Goal: Transaction & Acquisition: Purchase product/service

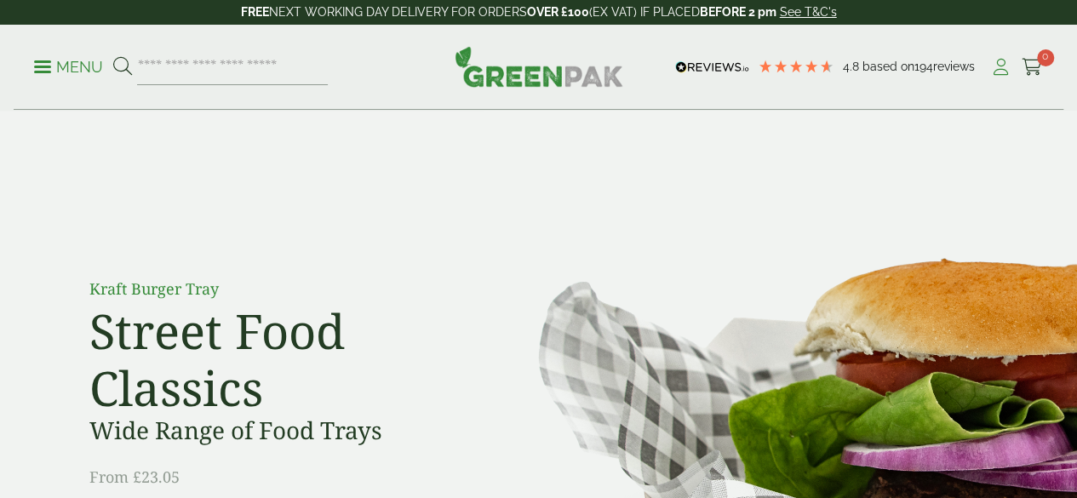
click at [1002, 70] on icon at bounding box center [1000, 67] width 21 height 17
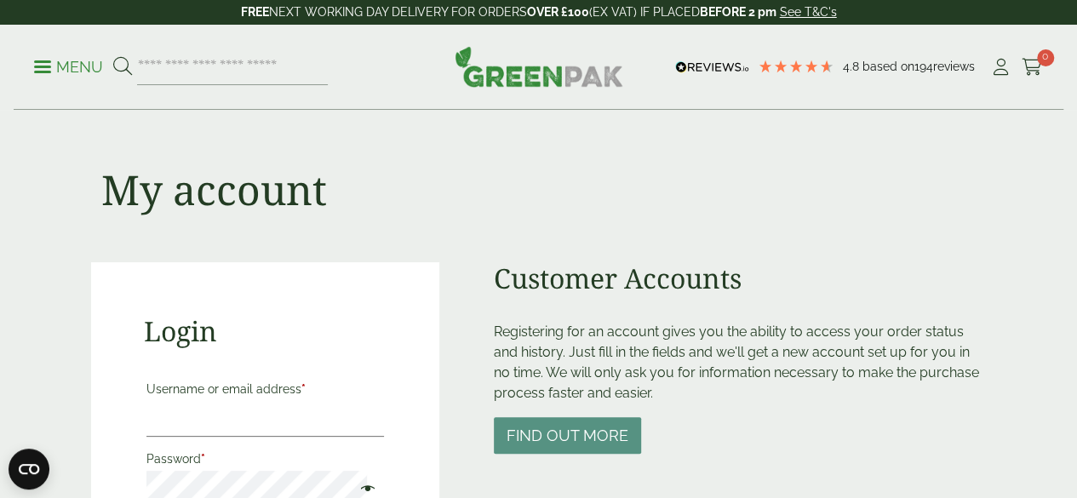
scroll to position [275, 0]
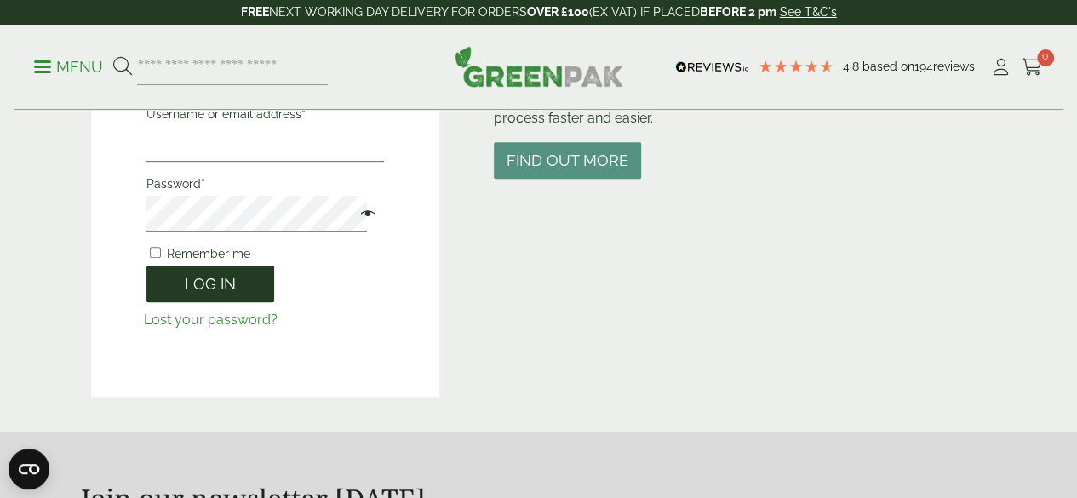
type input "**********"
click at [204, 284] on button "Log in" at bounding box center [210, 284] width 128 height 37
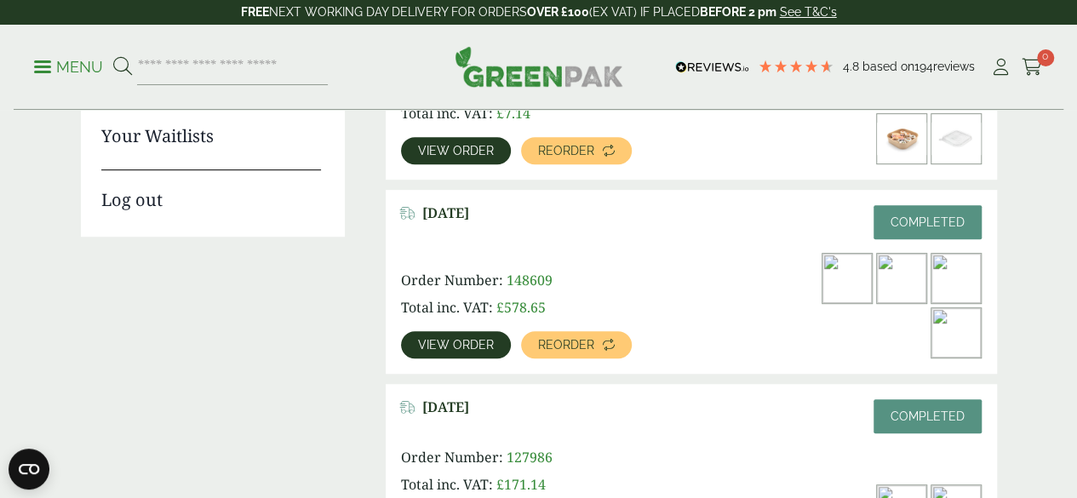
scroll to position [335, 0]
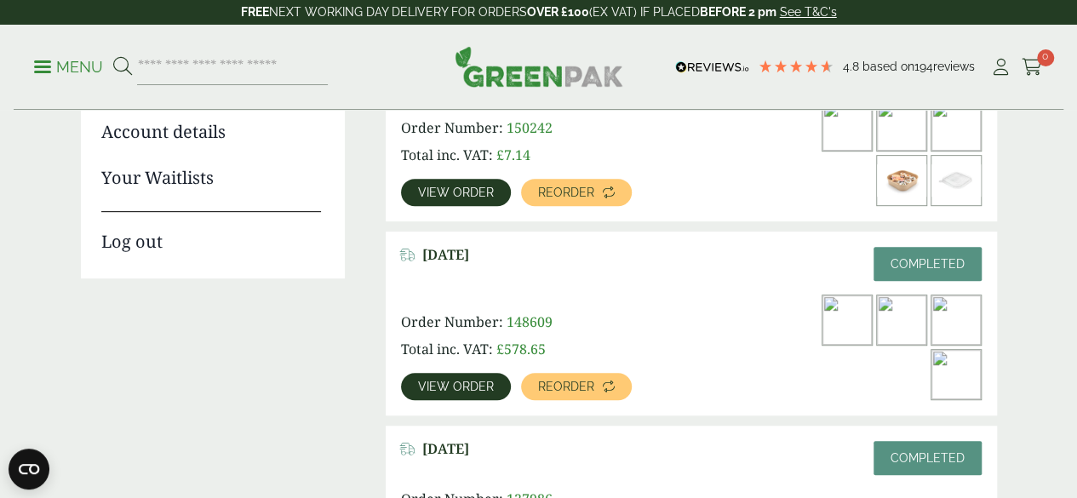
click at [823, 337] on img at bounding box center [847, 319] width 49 height 49
click at [458, 373] on link "View order" at bounding box center [456, 386] width 110 height 27
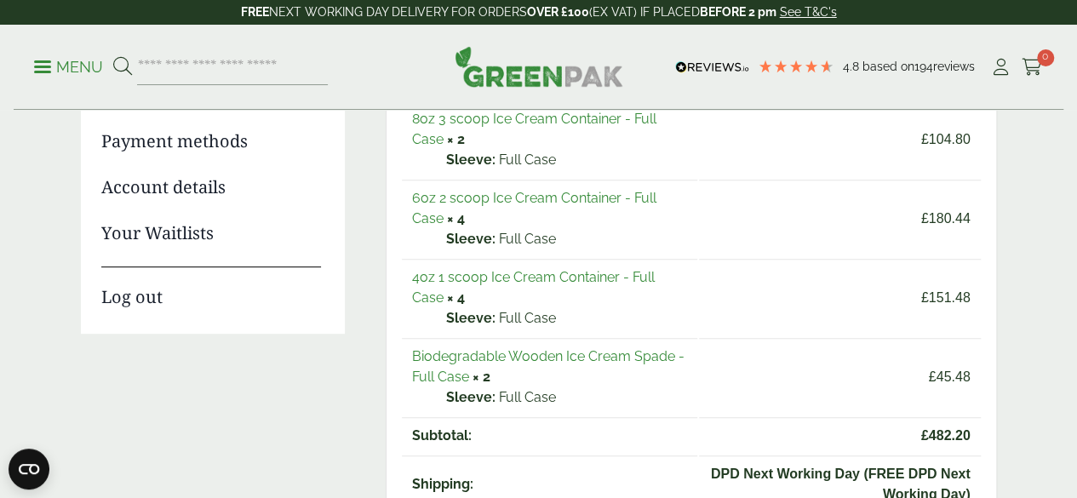
scroll to position [279, 0]
click at [436, 278] on link "4oz 1 scoop Ice Cream Container - Full Case" at bounding box center [533, 288] width 243 height 37
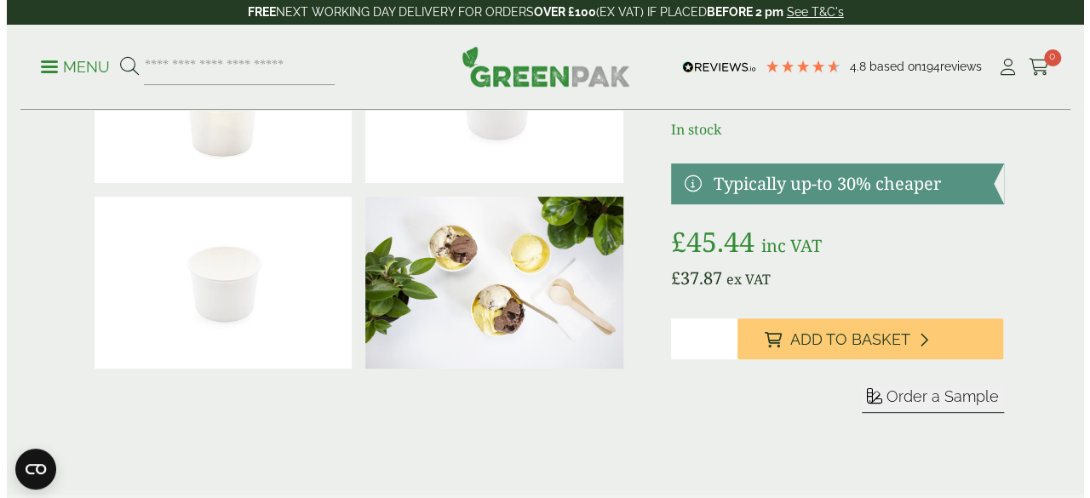
scroll to position [160, 0]
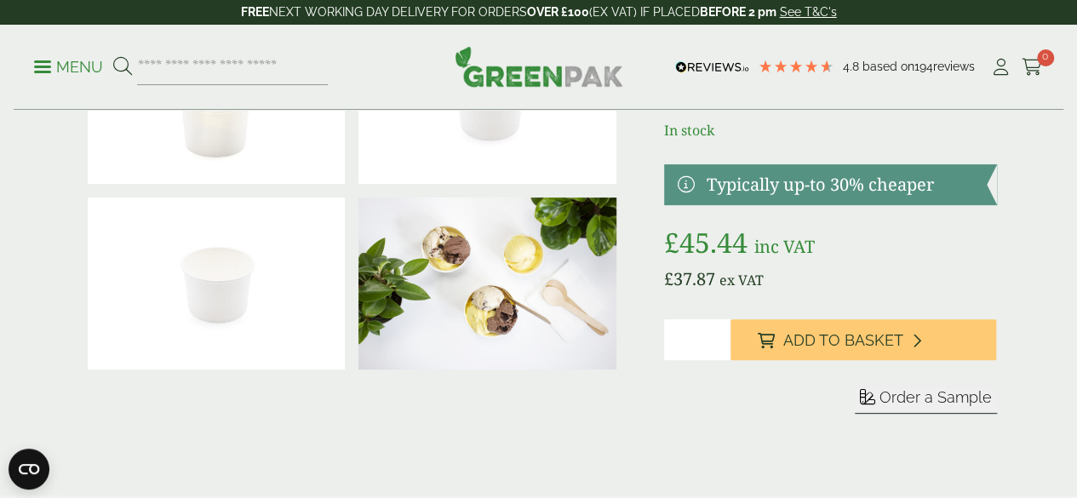
drag, startPoint x: 742, startPoint y: 358, endPoint x: 702, endPoint y: 360, distance: 40.9
click at [702, 360] on div "£" at bounding box center [539, 230] width 937 height 450
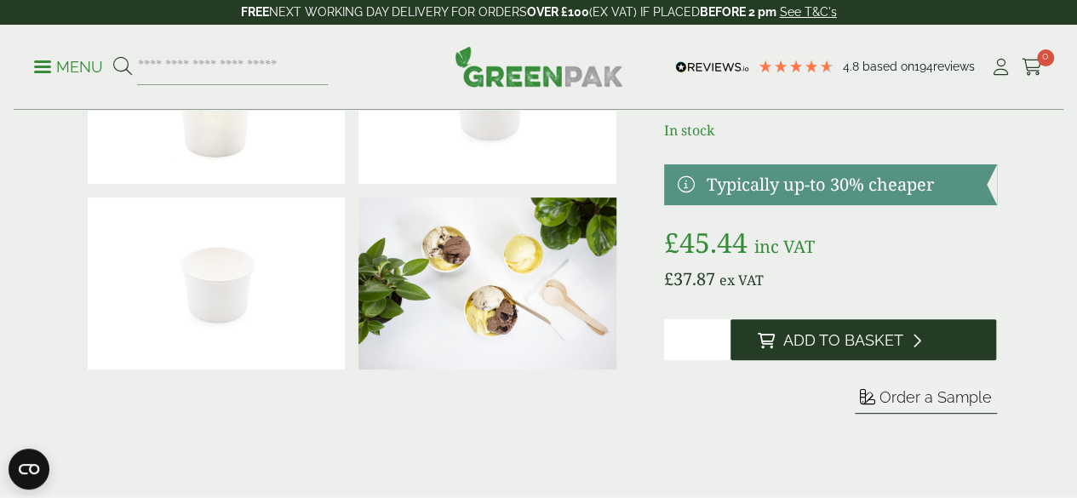
type input "*"
click at [879, 350] on span "Add to Basket" at bounding box center [843, 340] width 120 height 19
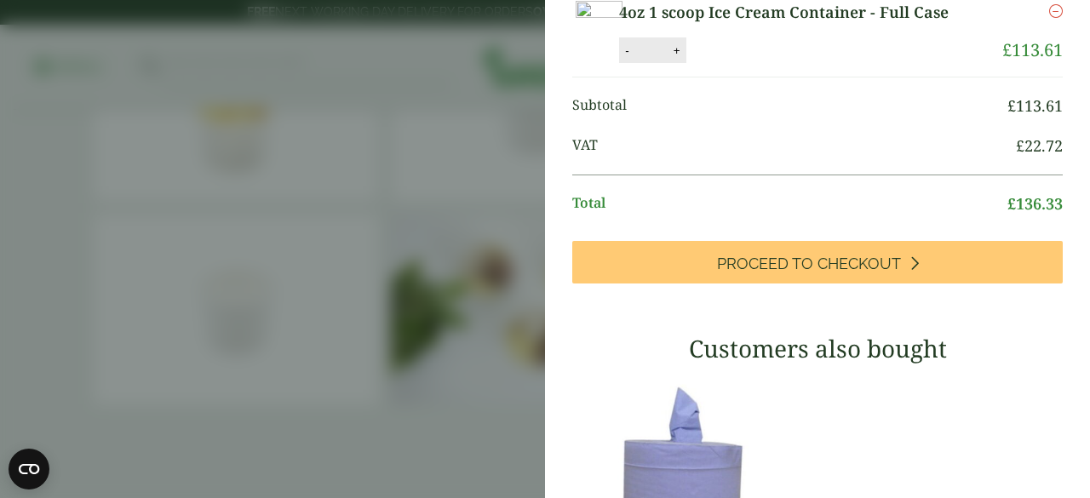
scroll to position [165, 0]
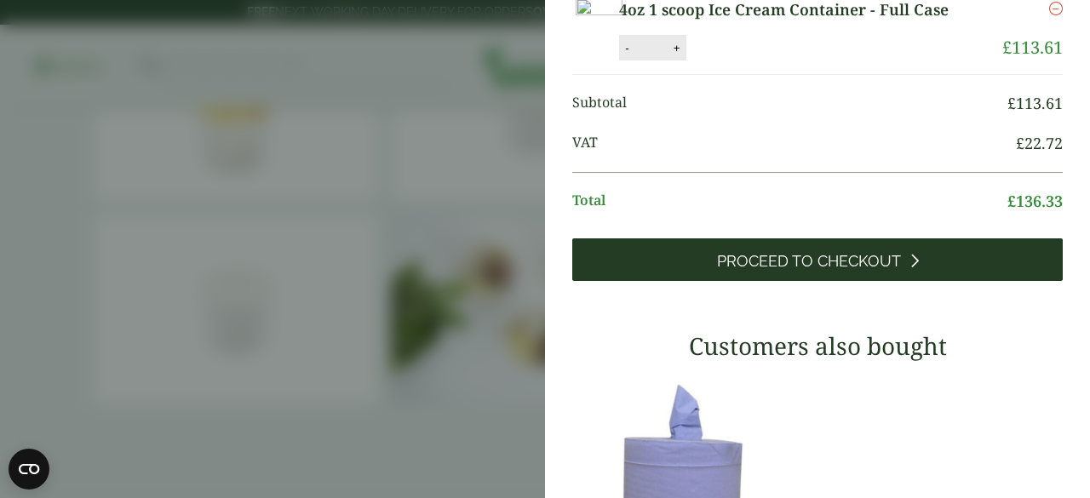
click at [817, 271] on span "Proceed to Checkout" at bounding box center [809, 261] width 184 height 19
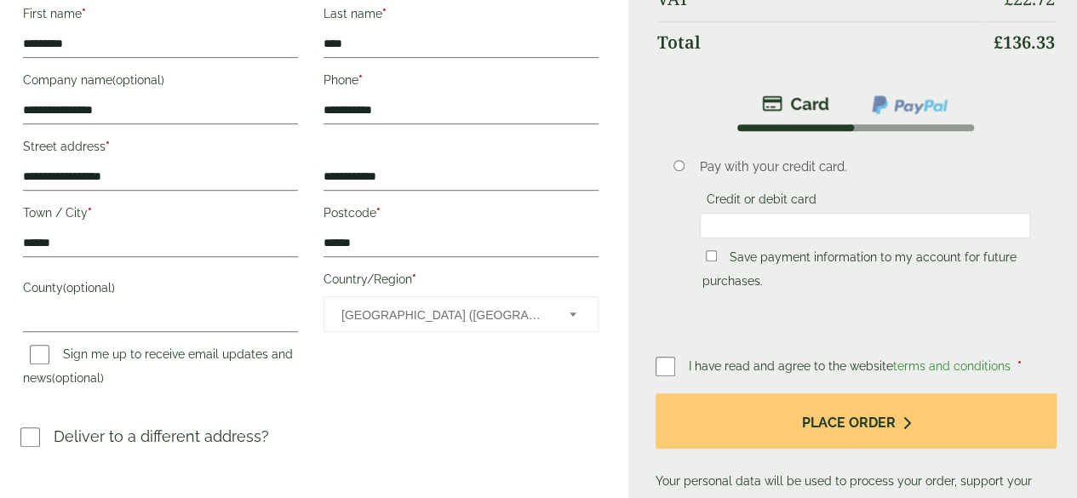
scroll to position [486, 0]
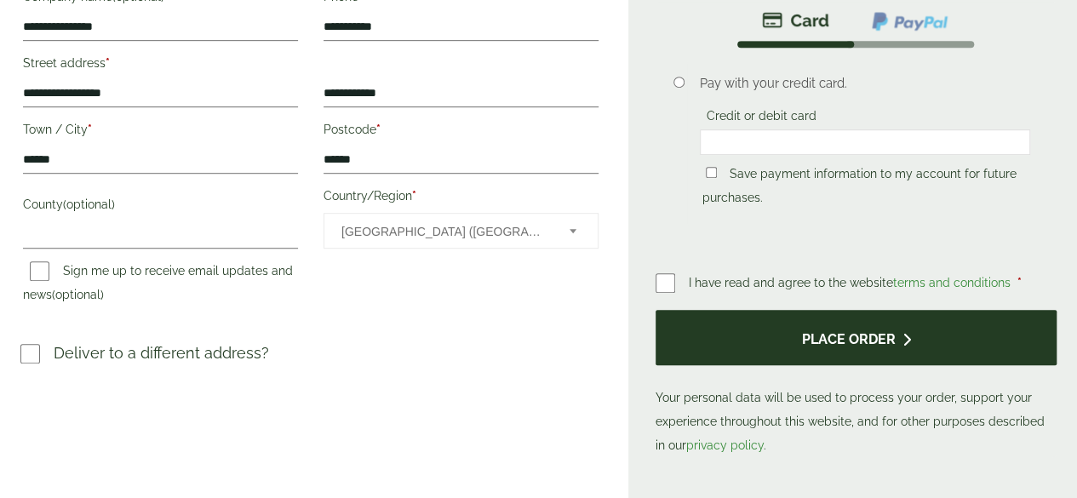
click at [850, 361] on button "Place order" at bounding box center [856, 337] width 401 height 55
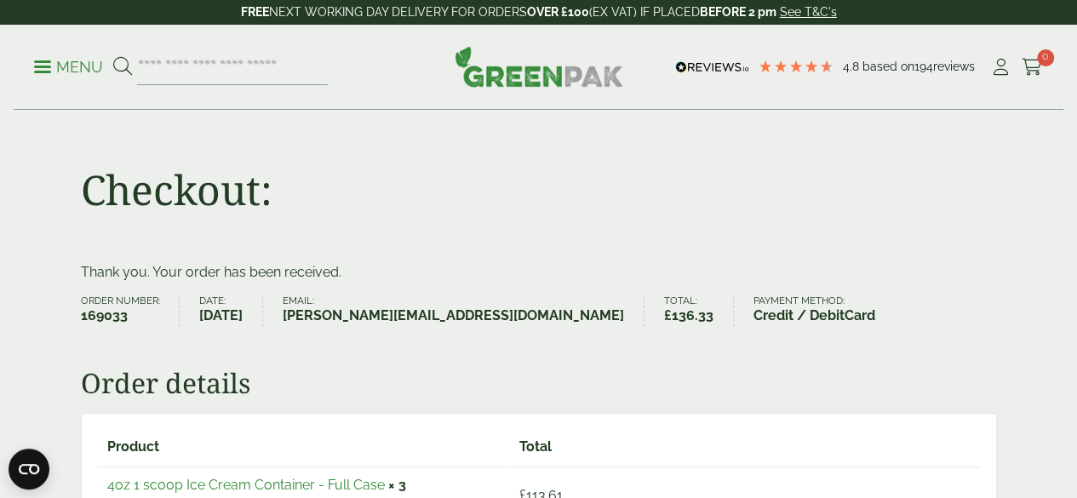
scroll to position [37, 0]
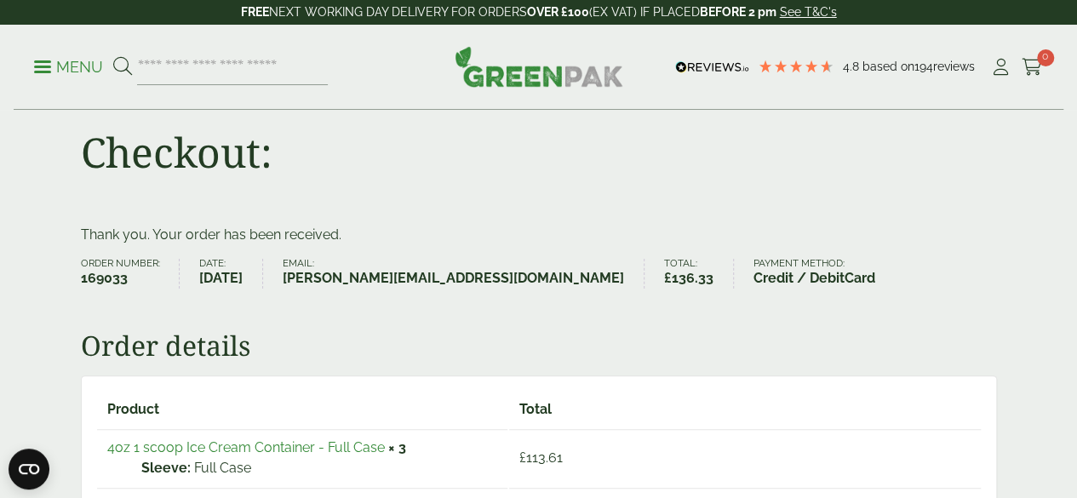
click at [525, 204] on div "Checkout:" at bounding box center [539, 149] width 937 height 152
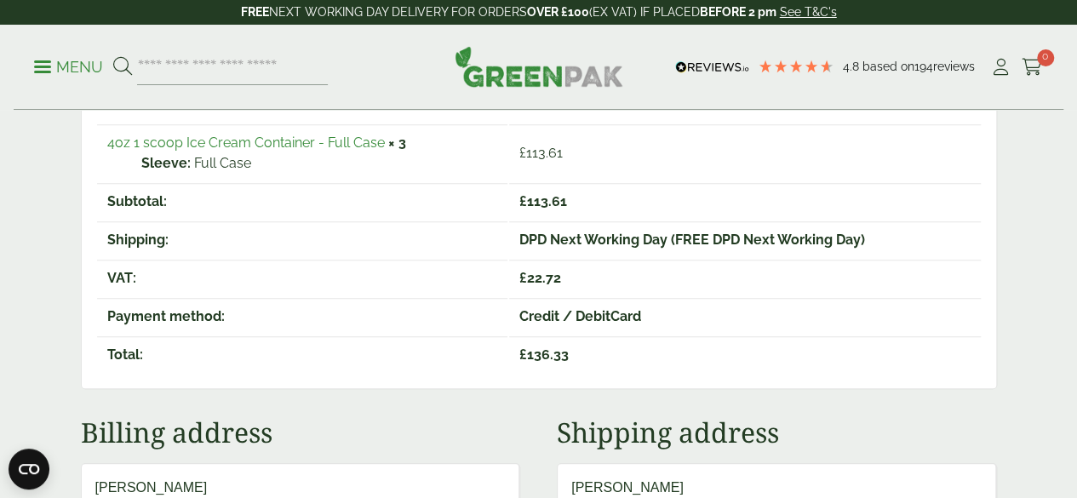
scroll to position [0, 0]
